Goal: Check status: Check status

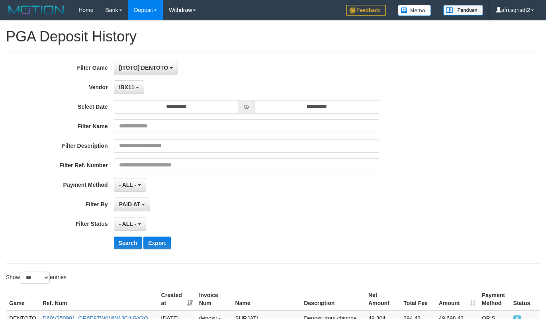
select select "**********"
select select "***"
click at [123, 237] on button "Search" at bounding box center [128, 243] width 28 height 13
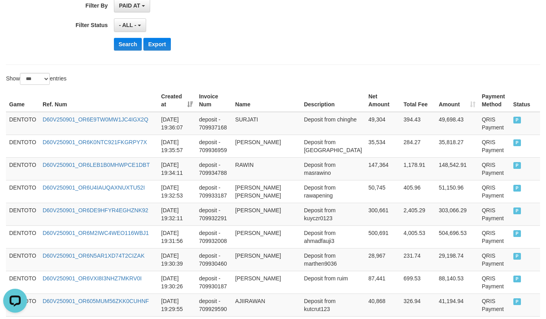
scroll to position [7, 0]
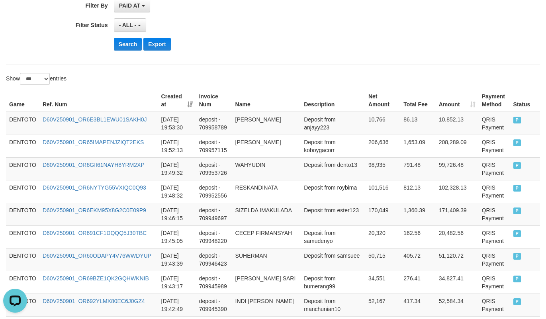
click at [265, 42] on div "Search Export" at bounding box center [284, 44] width 341 height 13
click at [23, 118] on td "DENTOTO" at bounding box center [22, 123] width 33 height 23
click at [23, 119] on td "DENTOTO" at bounding box center [22, 123] width 33 height 23
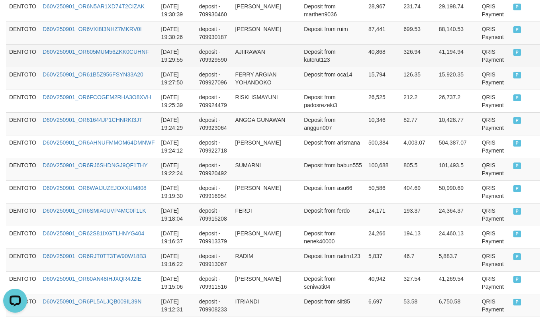
scroll to position [796, 0]
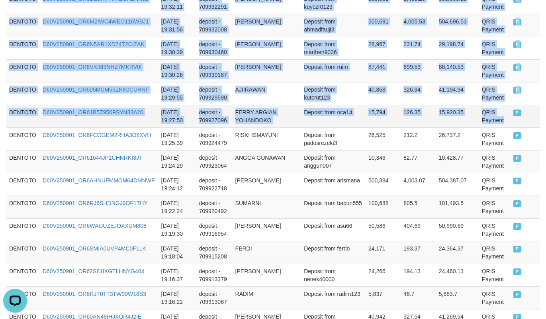
click at [496, 127] on td "QRIS Payment" at bounding box center [494, 116] width 31 height 23
click at [514, 127] on td "P" at bounding box center [525, 116] width 30 height 23
copy tbody "DENTOTO D60V250901_OR6E3BL1EWU01SAKH0J 2025-09-01 19:53:30 deposit - 709958789 …"
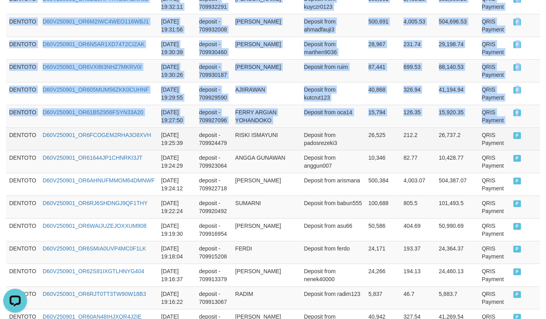
click at [278, 144] on td "RISKI ISMAYUNI" at bounding box center [266, 138] width 69 height 23
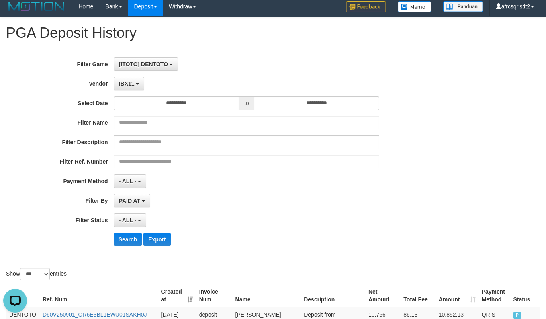
scroll to position [199, 0]
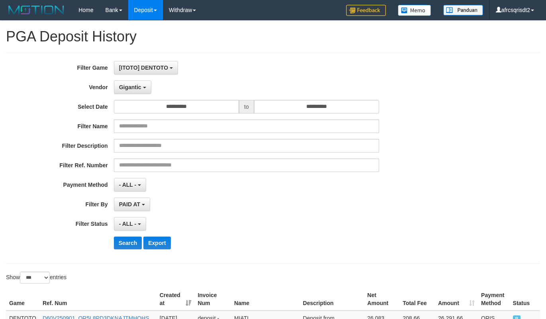
select select "**********"
select select "***"
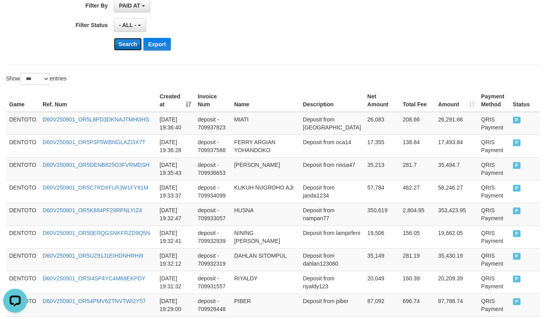
scroll to position [7, 0]
click at [124, 48] on button "Search" at bounding box center [128, 44] width 28 height 13
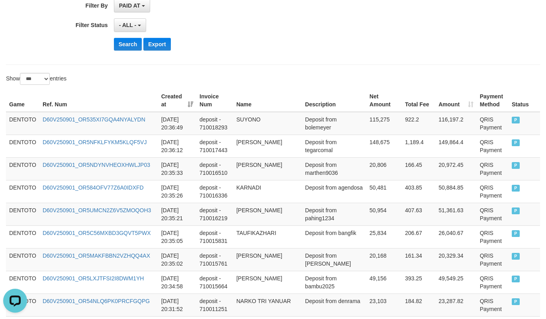
click at [295, 32] on div "- ALL - SELECT ALL - ALL - SELECT STATUS PENDING/UNPAID PAID CANCELED EXPIRED" at bounding box center [246, 25] width 265 height 14
click at [17, 122] on td "DENTOTO" at bounding box center [22, 123] width 33 height 23
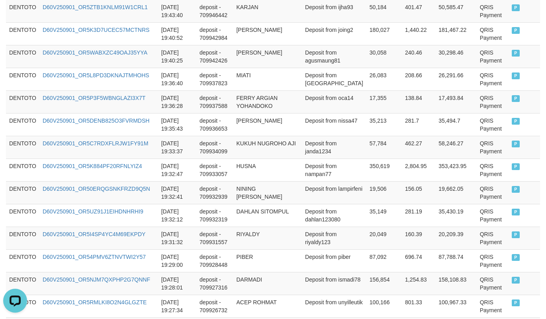
scroll to position [1992, 0]
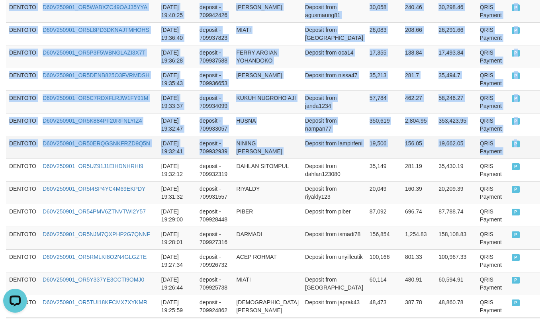
click at [512, 158] on td "P" at bounding box center [524, 147] width 31 height 23
copy tbody "DENTOTO D60V250901_OR535XI7GQA4NYALYDN 2025-09-01 20:36:49 deposit - 710018293 …"
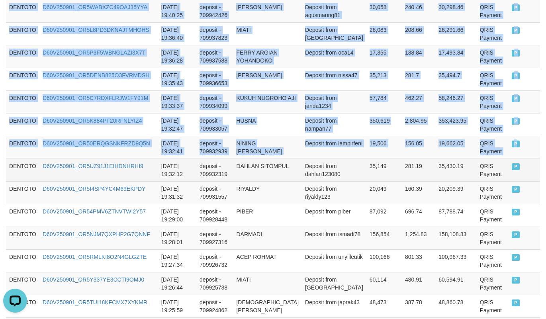
drag, startPoint x: 377, startPoint y: 183, endPoint x: 369, endPoint y: 183, distance: 8.0
click at [375, 181] on td "35,149" at bounding box center [384, 170] width 35 height 23
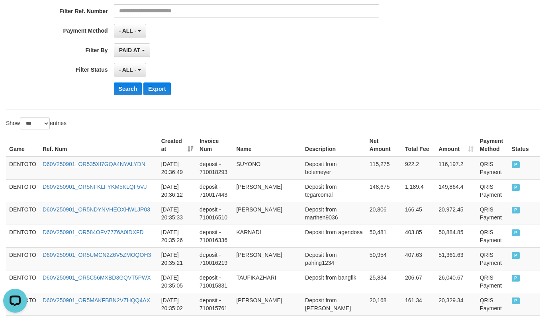
scroll to position [199, 0]
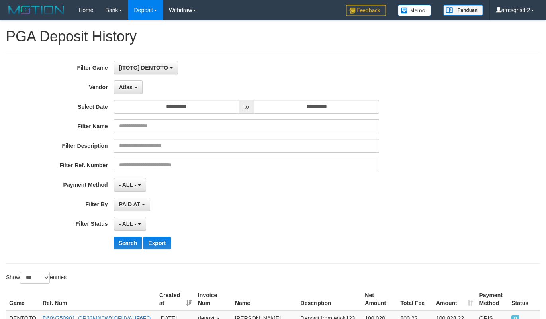
select select "**********"
select select "***"
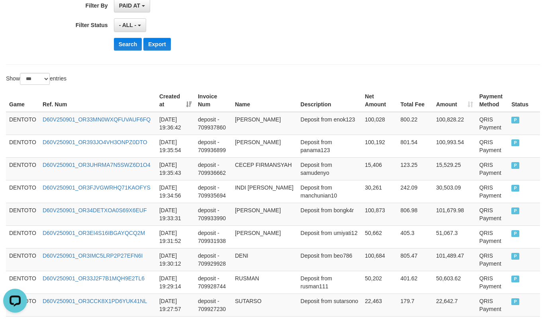
scroll to position [7, 0]
click at [124, 48] on button "Search" at bounding box center [128, 44] width 28 height 13
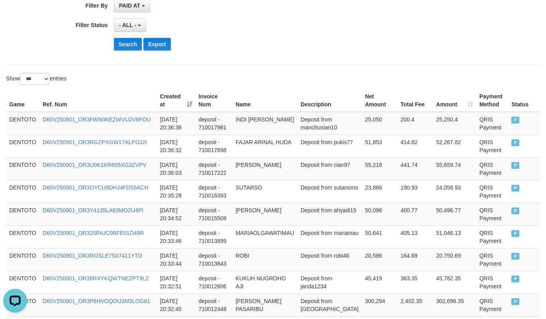
click at [312, 30] on div "- ALL - SELECT ALL - ALL - SELECT STATUS PENDING/UNPAID PAID CANCELED EXPIRED" at bounding box center [246, 25] width 265 height 14
click at [22, 123] on td "DENTOTO" at bounding box center [22, 123] width 33 height 23
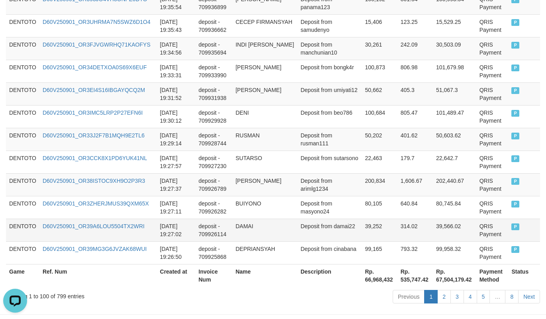
scroll to position [2369, 0]
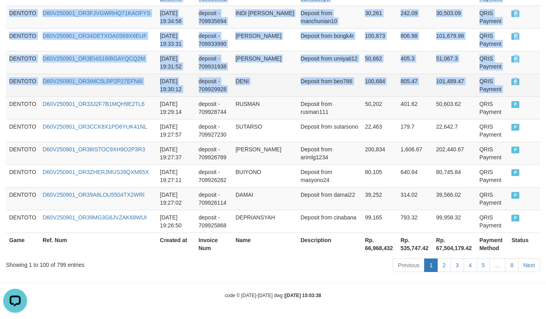
click at [514, 85] on td "P" at bounding box center [524, 85] width 32 height 23
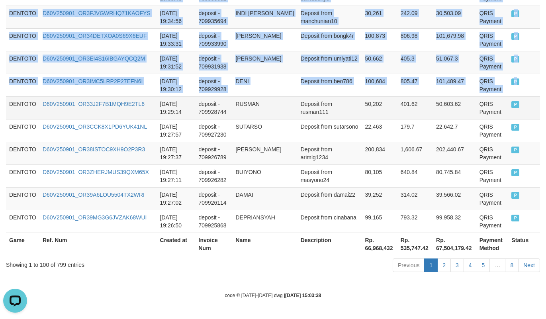
copy tbody "DENTOTO D60V250901_OR3FWWIKEZWVU2V6FOU 2025-09-01 20:36:36 deposit - 710017981 …"
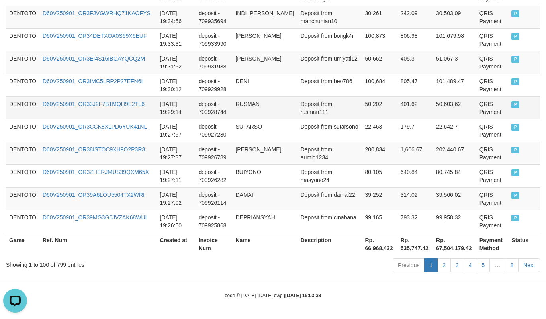
drag, startPoint x: 249, startPoint y: 118, endPoint x: 256, endPoint y: 114, distance: 8.6
click at [249, 119] on td "SUTARSO" at bounding box center [264, 130] width 65 height 23
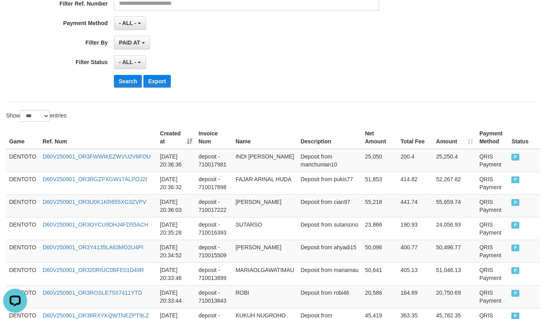
scroll to position [199, 0]
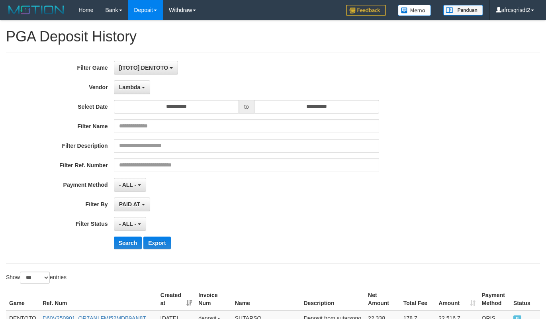
select select "**********"
select select "***"
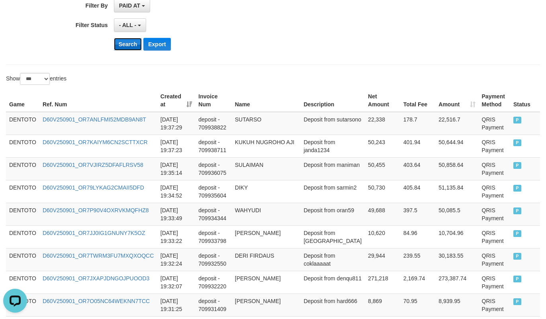
scroll to position [7, 0]
click at [134, 48] on button "Search" at bounding box center [128, 44] width 28 height 13
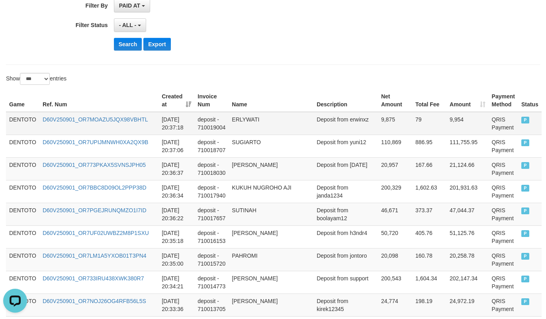
click at [24, 121] on td "DENTOTO" at bounding box center [22, 123] width 33 height 23
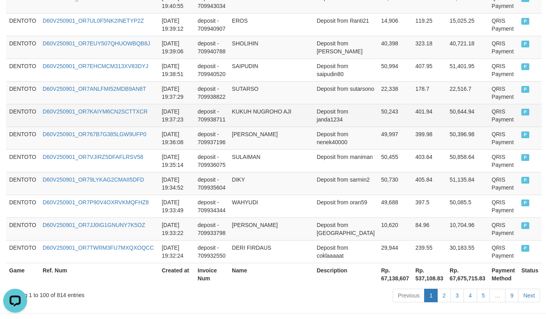
scroll to position [2369, 0]
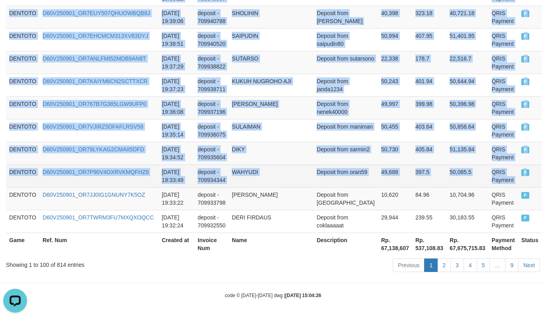
click at [518, 182] on td "P" at bounding box center [530, 176] width 24 height 23
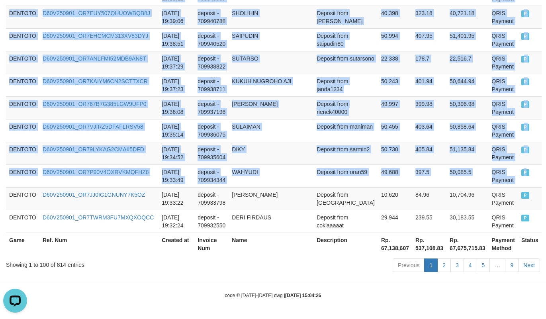
copy tbody "DENTOTO D60V250901_OR7MOAZU5JQX98VBHTL [DATE] 20:37:18 deposit - 710019004 ERLY…"
click at [284, 147] on td "DIKY" at bounding box center [271, 153] width 85 height 23
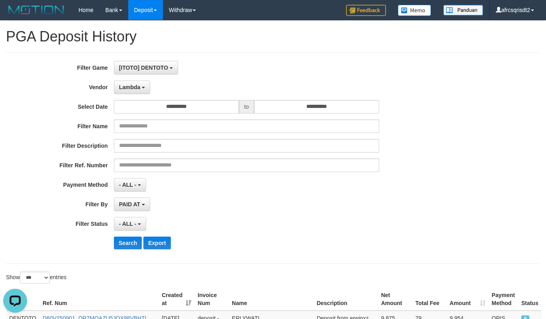
scroll to position [199, 0]
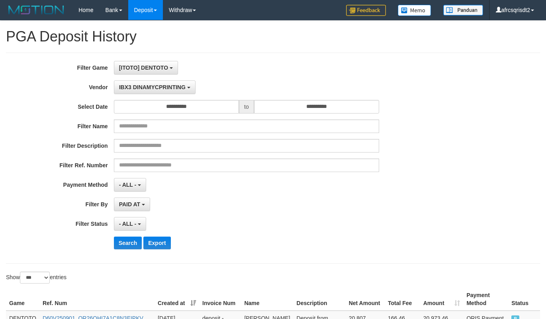
select select "**********"
select select "***"
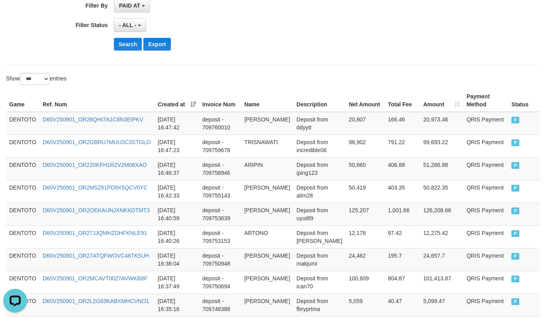
scroll to position [7, 0]
click at [133, 48] on button "Search" at bounding box center [128, 44] width 28 height 13
drag, startPoint x: 270, startPoint y: 21, endPoint x: 157, endPoint y: 11, distance: 113.6
click at [268, 20] on div "- ALL - SELECT ALL - ALL - SELECT STATUS PENDING/UNPAID PAID CANCELED EXPIRED" at bounding box center [246, 25] width 265 height 14
